Goal: Check status: Check status

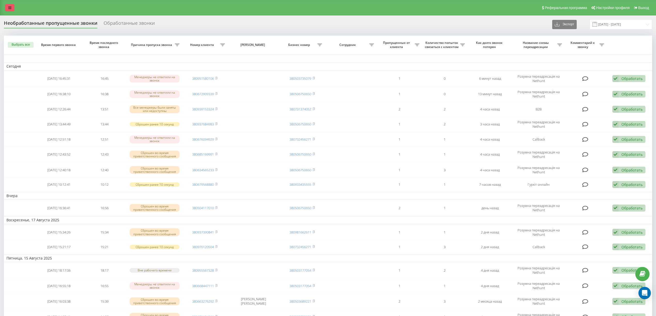
click at [12, 6] on link at bounding box center [9, 7] width 9 height 7
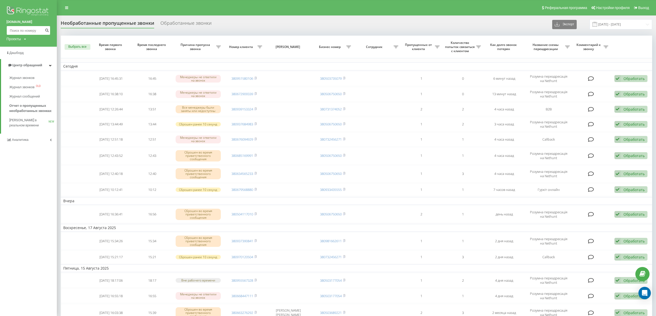
click at [26, 29] on input at bounding box center [28, 30] width 44 height 9
paste input "0953973874"
type input "0953973874"
